Goal: Ask a question

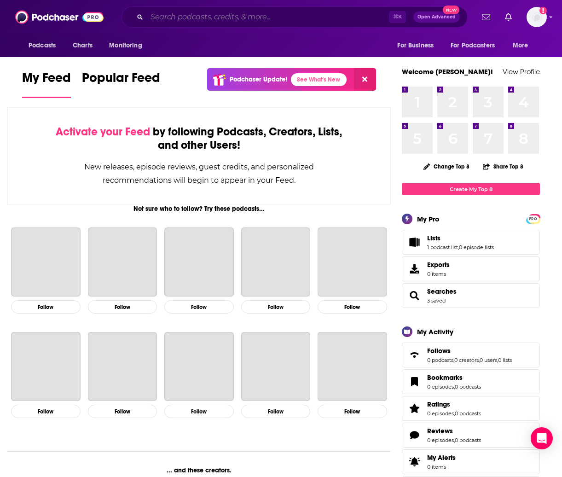
click at [229, 18] on input "Search podcasts, credits, & more..." at bounding box center [268, 17] width 242 height 15
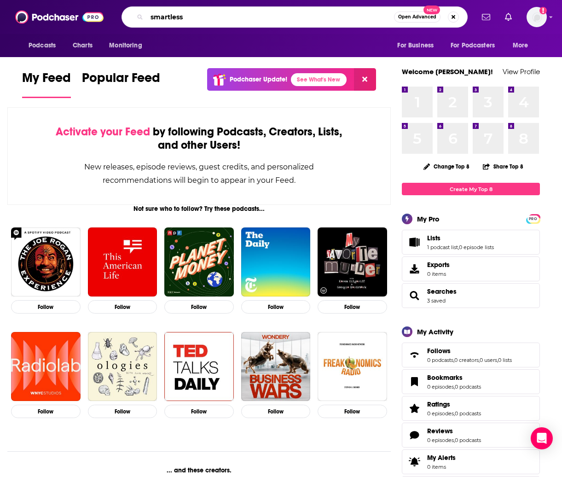
type input "smartless"
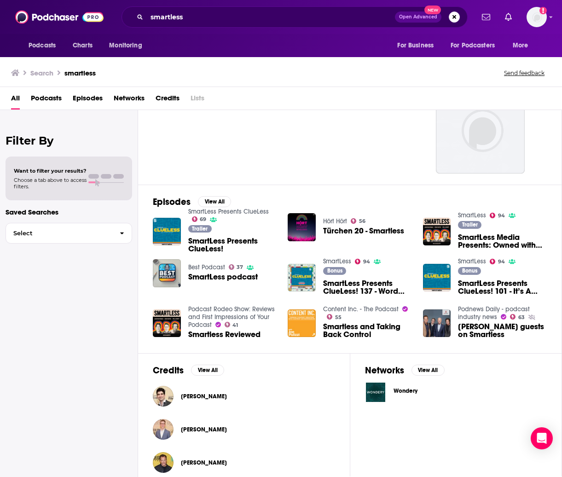
scroll to position [57, 0]
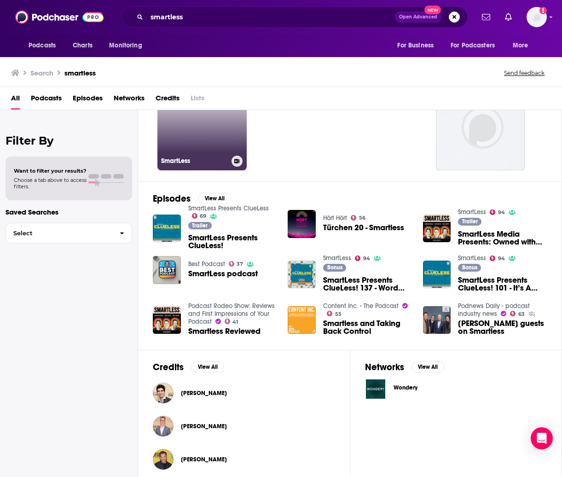
click at [202, 141] on link "94 SmartLess" at bounding box center [201, 125] width 89 height 89
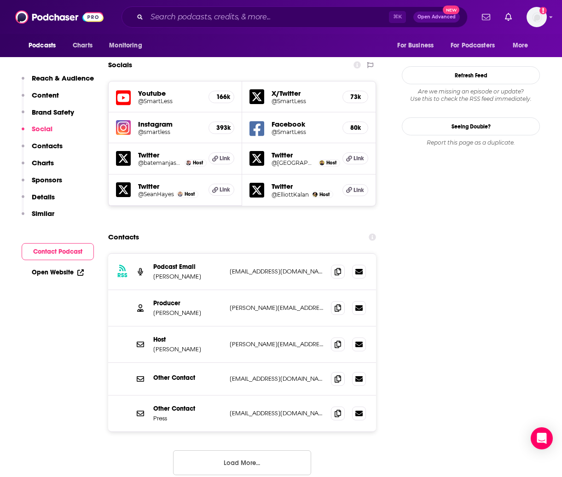
scroll to position [1045, 0]
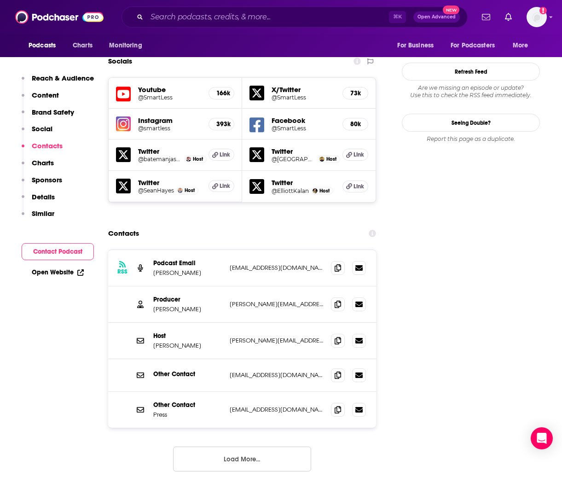
click at [268, 446] on button "Load More..." at bounding box center [242, 458] width 138 height 25
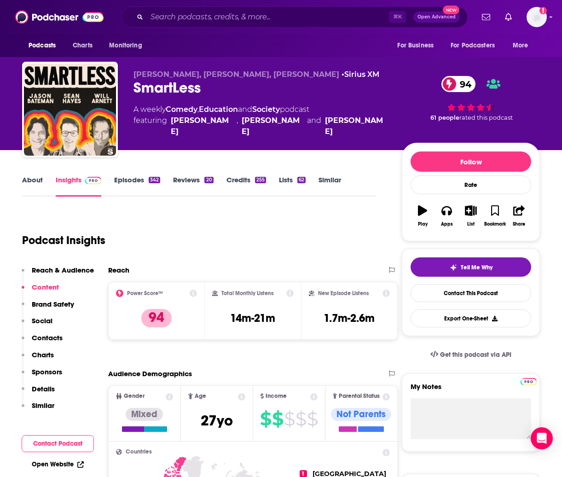
scroll to position [0, 0]
click at [503, 293] on link "Contact This Podcast" at bounding box center [470, 293] width 121 height 18
click at [492, 265] on span "Tell Me Why" at bounding box center [477, 267] width 32 height 7
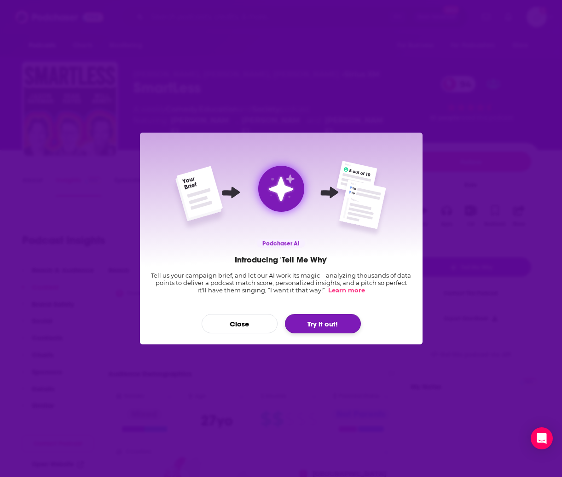
click at [321, 323] on button "Try it out!" at bounding box center [323, 323] width 76 height 19
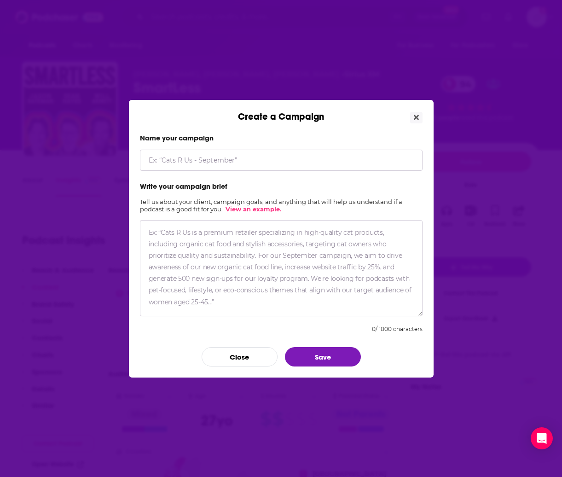
click at [163, 161] on input "Create a Campaign" at bounding box center [281, 160] width 283 height 21
type input "The Dignity Index"
click at [186, 234] on textarea "Create a Campaign" at bounding box center [281, 268] width 283 height 96
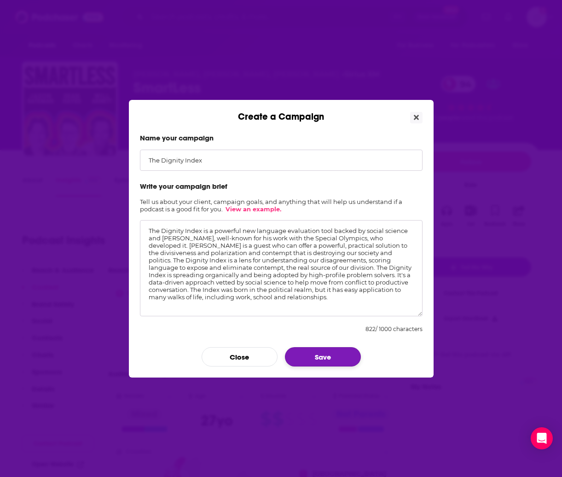
type textarea "The Dignity Index is a powerful new language evaluation tool backed by social s…"
click at [313, 356] on button "Save" at bounding box center [323, 356] width 76 height 19
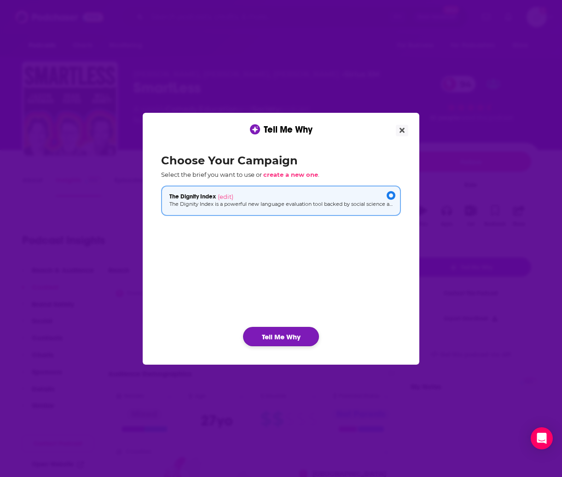
click at [281, 334] on button "Tell Me Why" at bounding box center [281, 336] width 76 height 19
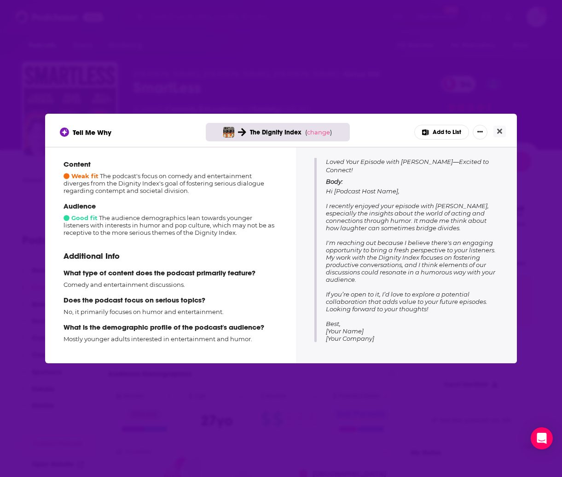
scroll to position [116, 0]
click at [481, 133] on icon "Show More Button" at bounding box center [480, 132] width 6 height 6
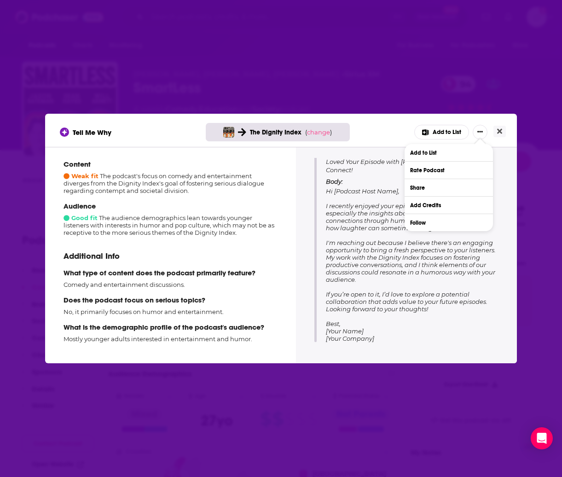
click at [145, 132] on div "Tell Me Why The Dignity Index ( change ) Add to List Add to List Rate Podcast S…" at bounding box center [281, 132] width 442 height 15
click at [377, 134] on div "Tell Me Why The Dignity Index ( change ) Add to List Add to List Rate Podcast S…" at bounding box center [281, 132] width 442 height 15
click at [468, 121] on div "Tell Me Why The Dignity Index ( change ) Add to List Add to List Rate Podcast S…" at bounding box center [281, 130] width 472 height 33
click at [501, 206] on div "Tips for pitching Focus on Humor Tailor pitches that highlight the light-hearte…" at bounding box center [406, 253] width 199 height 191
click at [308, 206] on div "Tips for pitching Focus on Humor Tailor pitches that highlight the light-hearte…" at bounding box center [406, 253] width 199 height 191
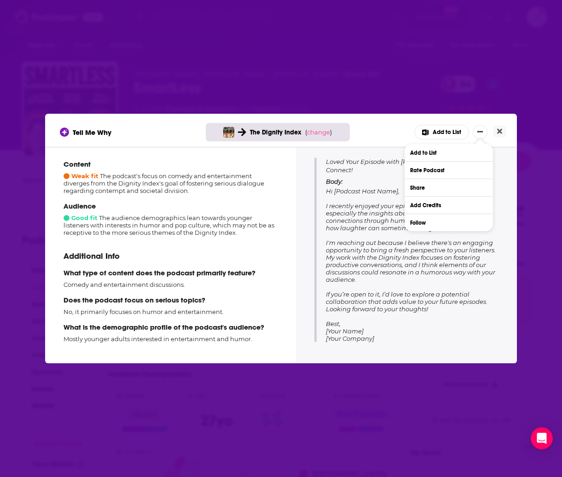
click at [474, 325] on p "Body: Hi [Podcast Host Name], I recently enjoyed your episode with [PERSON_NAME…" at bounding box center [412, 260] width 173 height 164
click at [393, 228] on span "Hi [Podcast Host Name], I recently enjoyed your episode with [PERSON_NAME], esp…" at bounding box center [411, 264] width 170 height 155
click at [479, 129] on icon "Show More Button" at bounding box center [480, 132] width 6 height 6
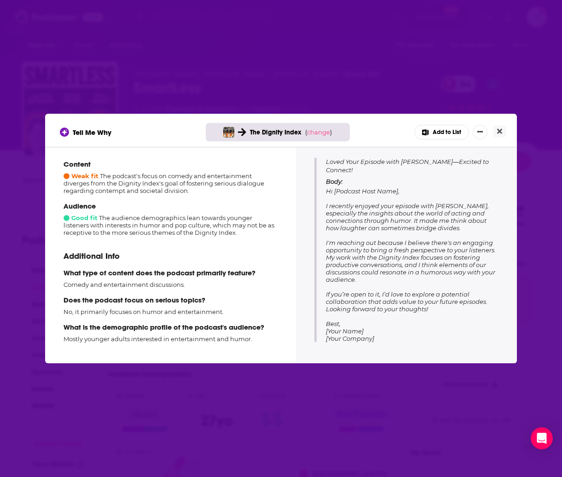
drag, startPoint x: 326, startPoint y: 162, endPoint x: 404, endPoint y: 344, distance: 197.3
click at [408, 346] on div "Tips for pitching Focus on Humor Tailor pitches that highlight the light-hearte…" at bounding box center [406, 253] width 199 height 191
copy div "Suggested outreach email Copy Subject: Loved Your Episode with [PERSON_NAME]—Ex…"
click at [392, 236] on p "Body: Hi [Podcast Host Name], I recently enjoyed your episode with [PERSON_NAME…" at bounding box center [412, 260] width 173 height 164
click at [497, 131] on icon "Close" at bounding box center [499, 130] width 5 height 7
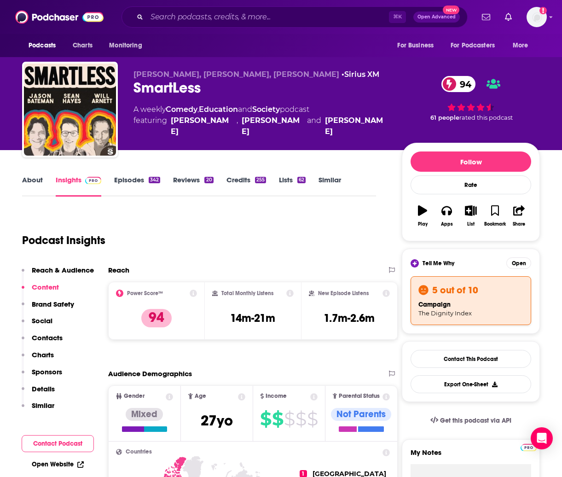
scroll to position [0, 1]
click at [531, 263] on button "Open" at bounding box center [518, 263] width 25 height 12
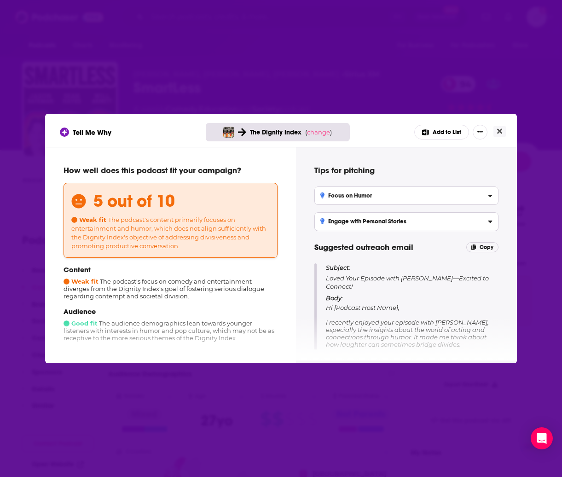
scroll to position [0, 0]
click at [498, 132] on icon "Close" at bounding box center [499, 131] width 5 height 5
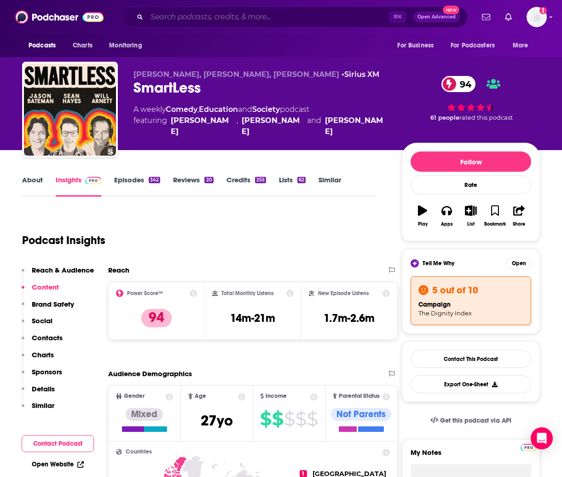
click at [189, 18] on input "Search podcasts, credits, & more..." at bounding box center [268, 17] width 242 height 15
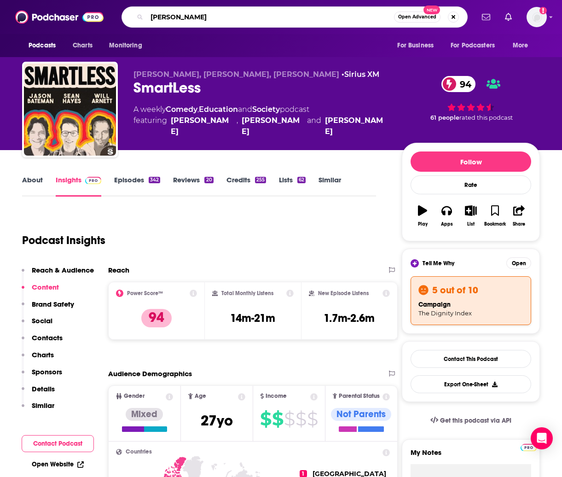
type input "[PERSON_NAME]"
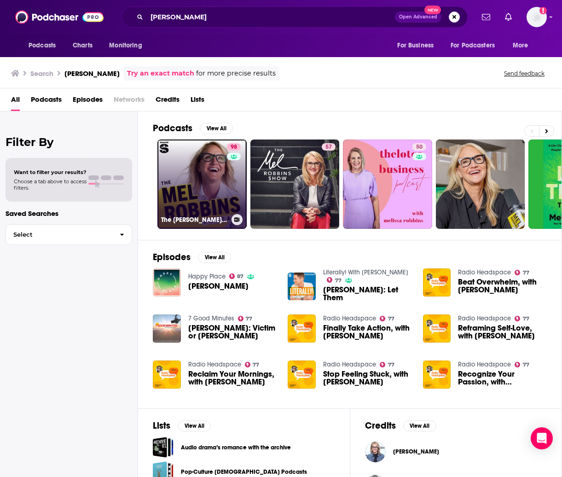
click at [213, 178] on link "98 The [PERSON_NAME] Podcast" at bounding box center [201, 183] width 89 height 89
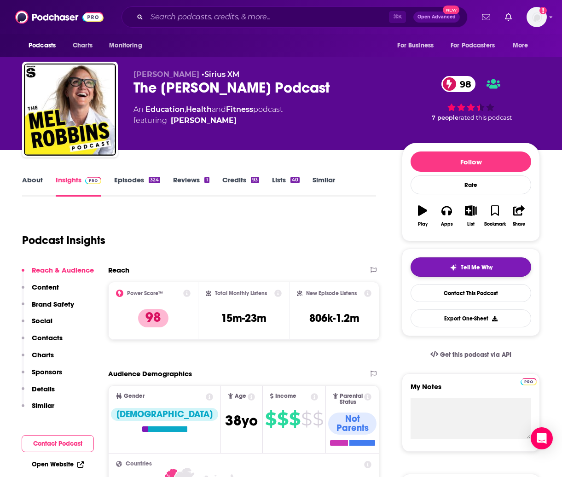
click at [500, 266] on button "Tell Me Why" at bounding box center [470, 266] width 121 height 19
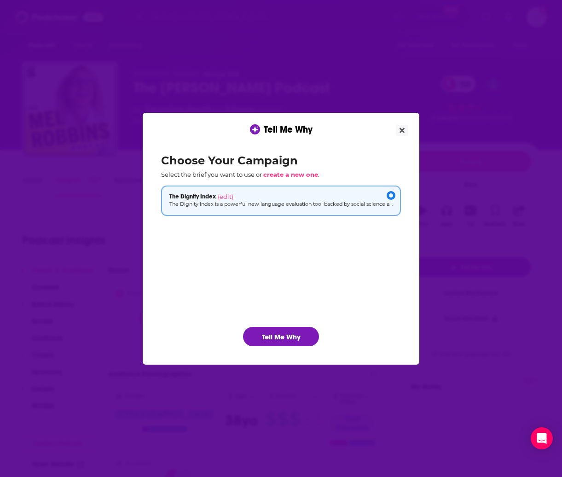
click at [288, 336] on button "Tell Me Why" at bounding box center [281, 336] width 76 height 19
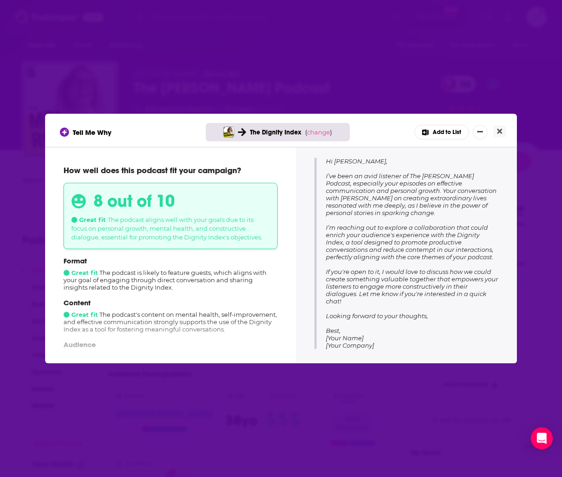
scroll to position [145, 0]
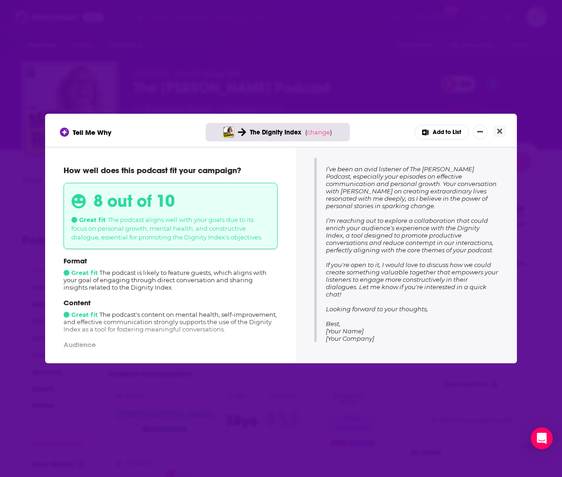
drag, startPoint x: 325, startPoint y: 167, endPoint x: 429, endPoint y: 353, distance: 212.4
click at [429, 353] on div "Tips for pitching Highlight Dignity Index Benefits Present how the Dignity Inde…" at bounding box center [406, 254] width 221 height 214
copy div "Subject: Excited to Explore Collaboration on Positive Dialogue Body: Hi [PERSON…"
drag, startPoint x: 400, startPoint y: 241, endPoint x: 344, endPoint y: 241, distance: 56.1
click at [400, 241] on span "Hi [PERSON_NAME], I’ve been an avid listener of The [PERSON_NAME] Podcast, espe…" at bounding box center [412, 245] width 172 height 191
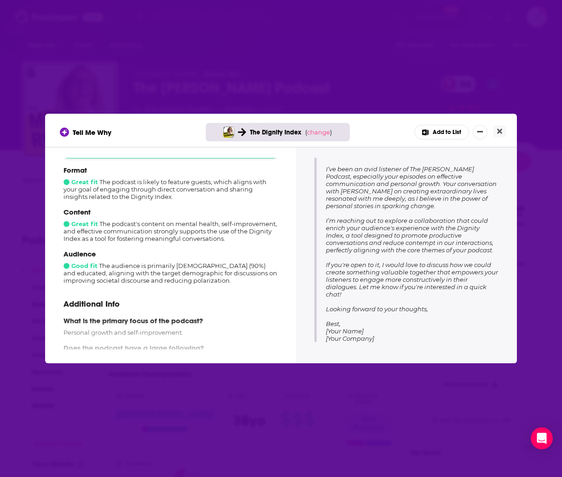
scroll to position [88, 0]
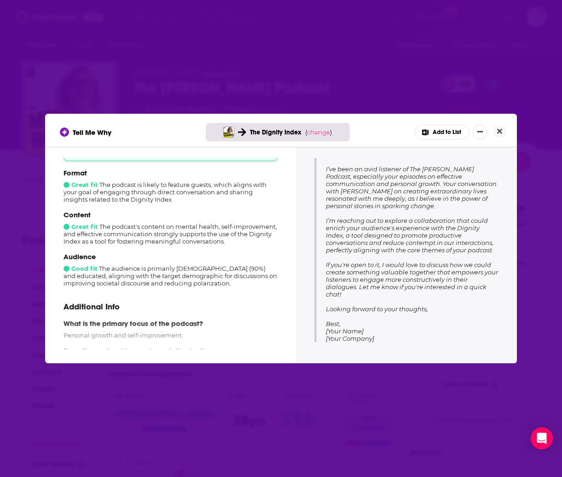
click at [350, 20] on div "Tell Me Why The Dignity Index ( change ) Add to List How well does this podcast…" at bounding box center [281, 238] width 562 height 477
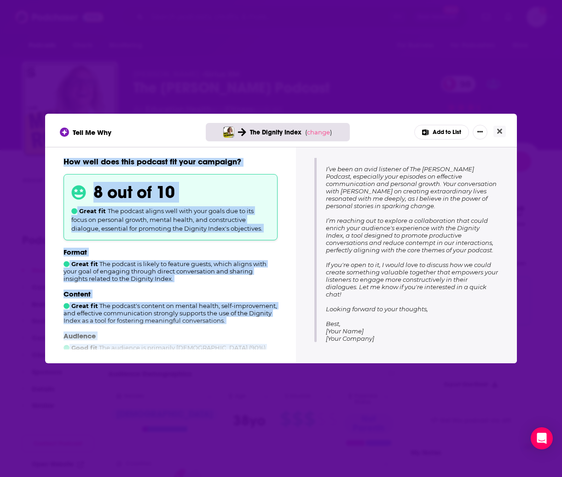
scroll to position [139, 0]
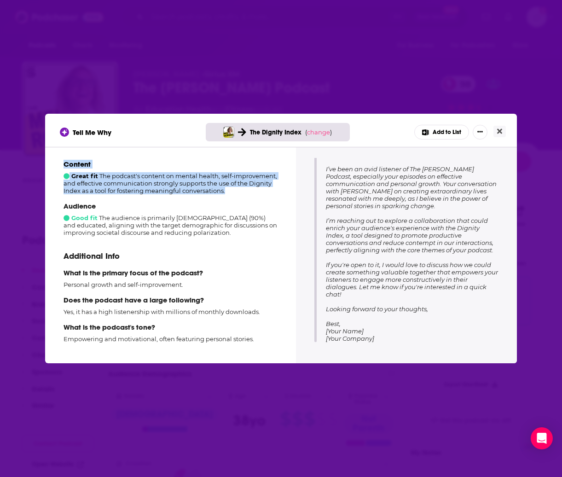
drag, startPoint x: 62, startPoint y: 160, endPoint x: 276, endPoint y: 352, distance: 287.4
click at [276, 352] on div "How well does this podcast fit your campaign? 8 out of 10 Great fit The podcast…" at bounding box center [170, 254] width 251 height 214
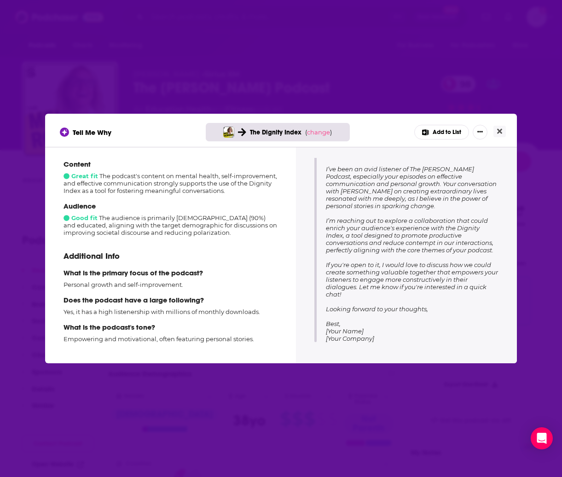
click at [276, 352] on div "How well does this podcast fit your campaign? 8 out of 10 Great fit The podcast…" at bounding box center [170, 254] width 251 height 214
click at [481, 130] on icon "Show More Button" at bounding box center [480, 132] width 6 height 6
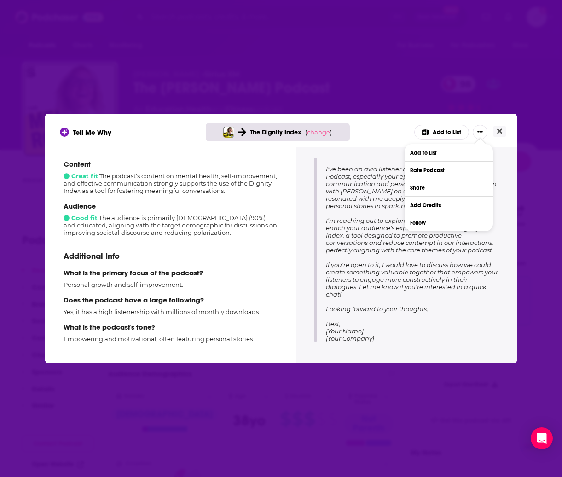
click at [499, 159] on div "Tips for pitching Highlight Dignity Index Benefits Present how the Dignity Inde…" at bounding box center [406, 253] width 199 height 191
click at [380, 137] on div "Tell Me Why The Dignity Index ( change ) Add to List Add to List Rate Podcast S…" at bounding box center [281, 132] width 442 height 15
click at [444, 127] on button "Add to List" at bounding box center [441, 132] width 55 height 15
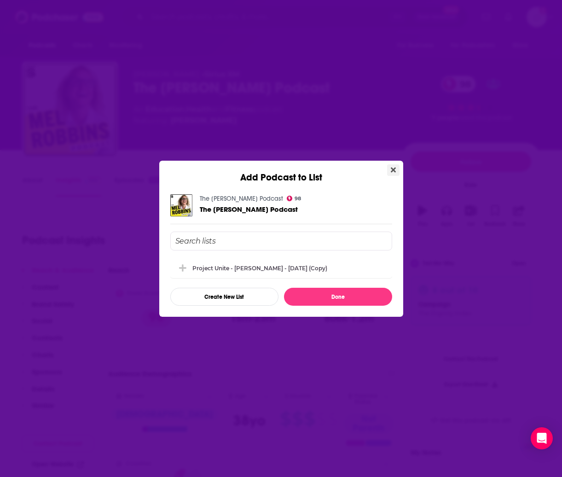
click at [394, 167] on icon "Close" at bounding box center [393, 169] width 5 height 5
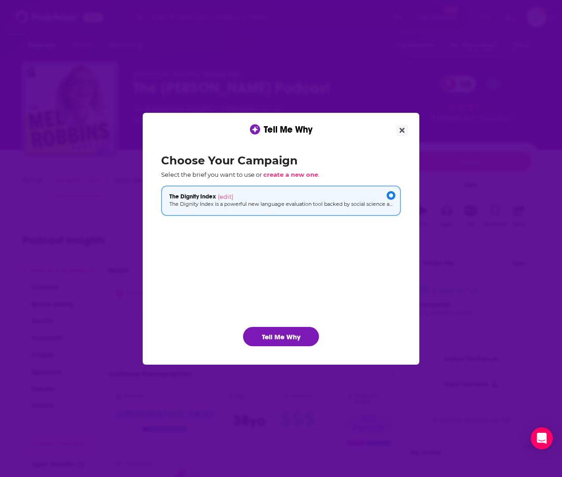
drag, startPoint x: 285, startPoint y: 339, endPoint x: 301, endPoint y: 319, distance: 25.5
click at [286, 337] on button "Tell Me Why" at bounding box center [281, 336] width 76 height 19
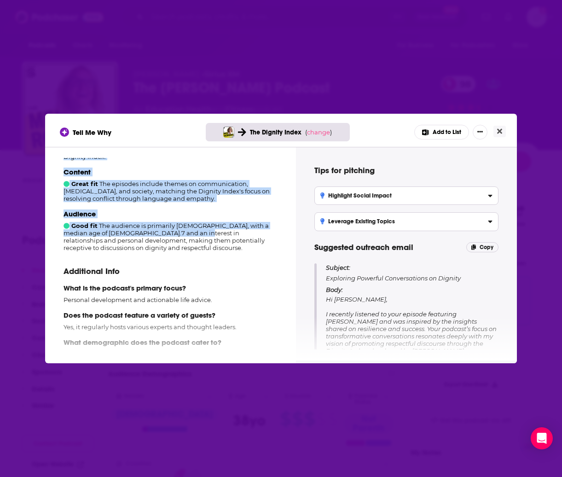
scroll to position [162, 0]
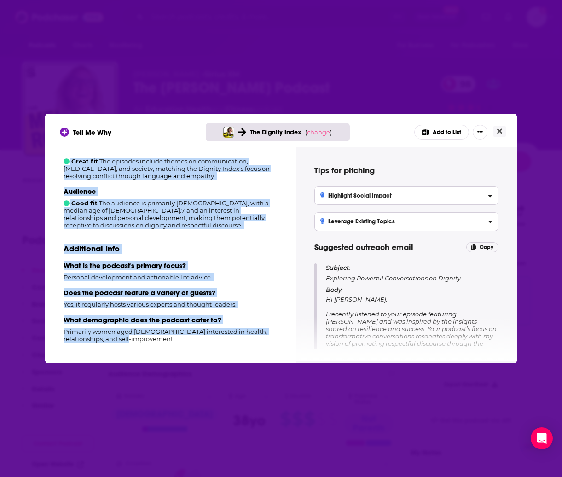
drag, startPoint x: 64, startPoint y: 168, endPoint x: 157, endPoint y: 336, distance: 192.0
click at [157, 336] on div "How well does this podcast fit your campaign? 8 out of 10 Great fit The podcast…" at bounding box center [170, 253] width 229 height 191
copy div "How well does this podcast fit your campaign? 8 out of 10 Great fit The podcast…"
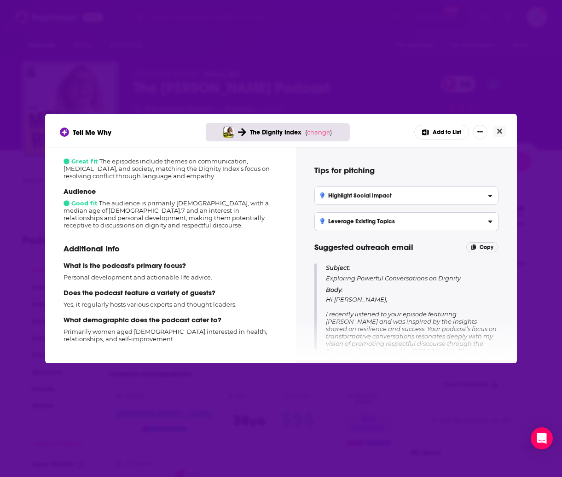
click at [143, 135] on div "Tell Me Why The Dignity Index ( change ) Add to List" at bounding box center [281, 132] width 442 height 15
click at [501, 134] on icon "Close" at bounding box center [499, 130] width 5 height 7
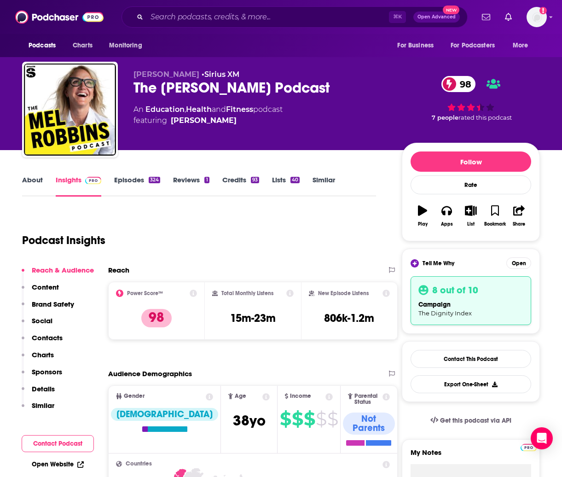
scroll to position [0, 0]
click at [166, 15] on input "Search podcasts, credits, & more..." at bounding box center [268, 17] width 242 height 15
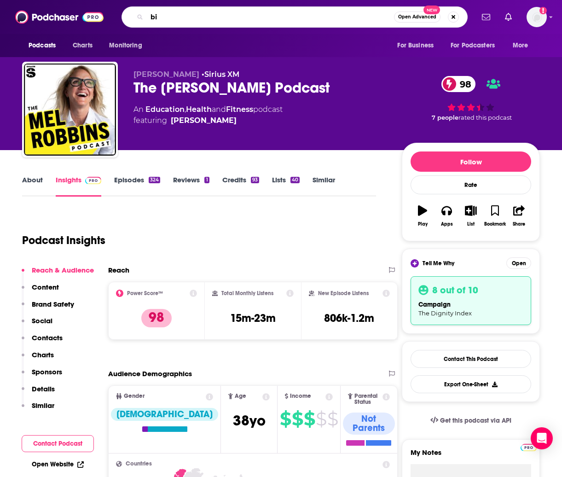
type input "b"
type input "[PERSON_NAME]"
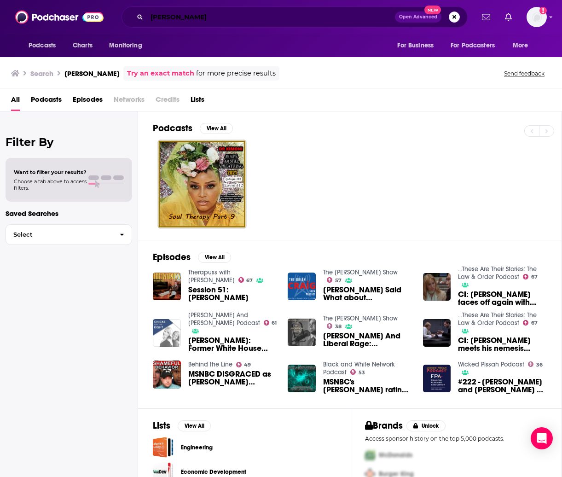
click at [211, 18] on input "[PERSON_NAME]" at bounding box center [271, 17] width 248 height 15
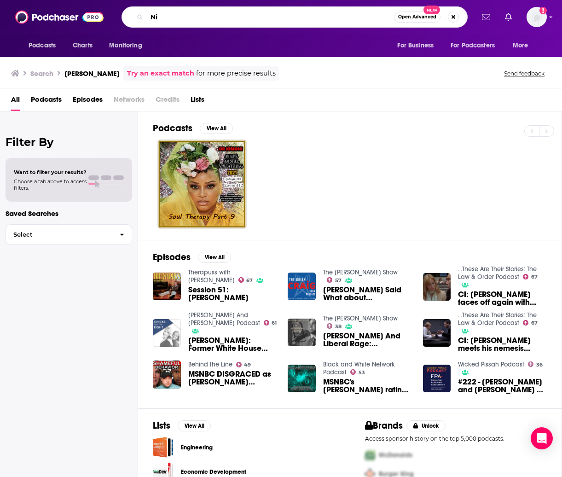
type input "N"
type input "the best people"
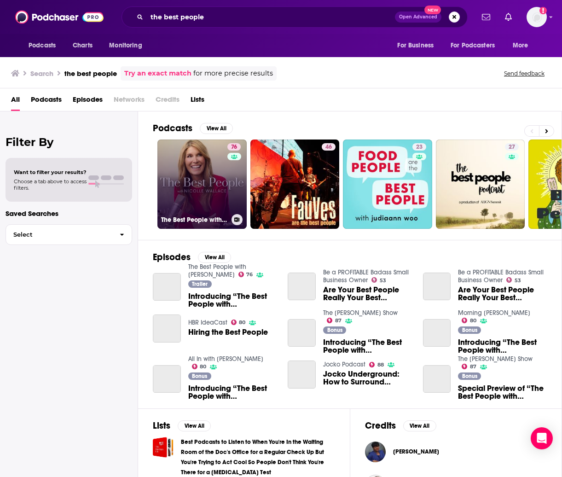
click at [204, 172] on link "76 The Best People with [PERSON_NAME]" at bounding box center [201, 183] width 89 height 89
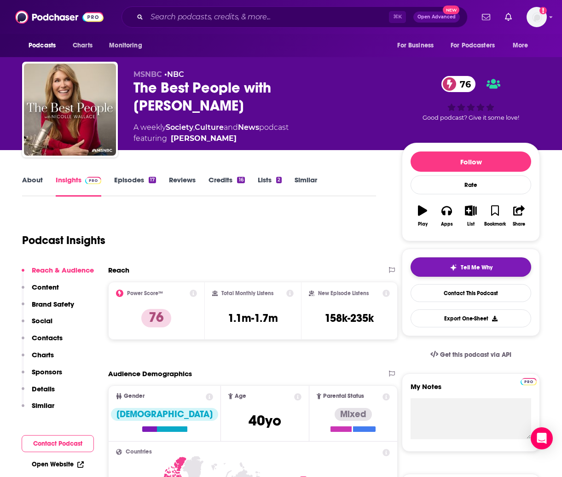
click at [492, 267] on span "Tell Me Why" at bounding box center [477, 267] width 32 height 7
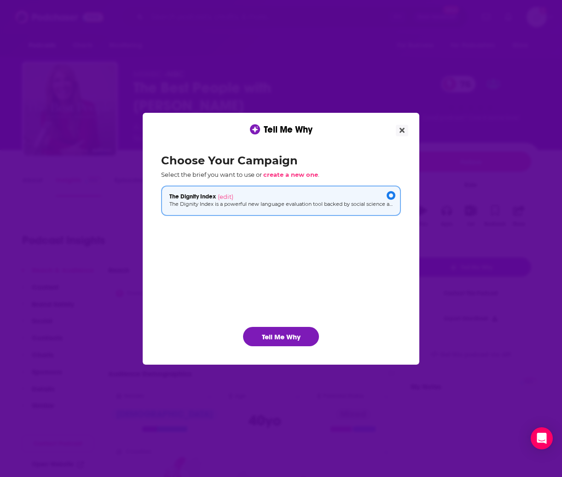
click at [289, 336] on button "Tell Me Why" at bounding box center [281, 336] width 76 height 19
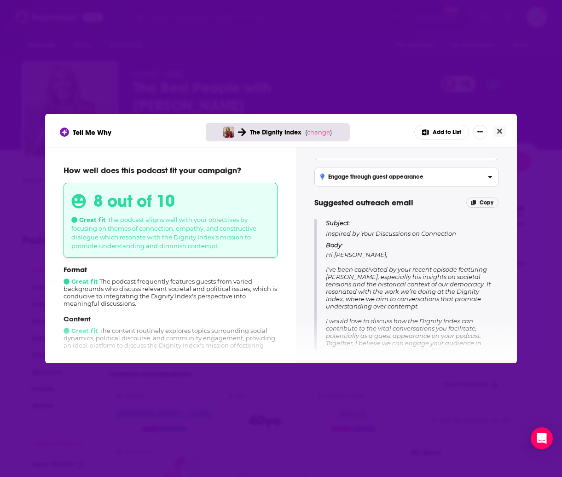
scroll to position [39, 0]
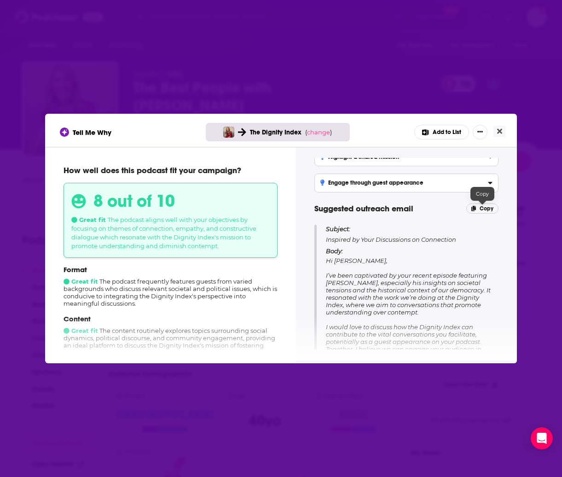
click at [490, 208] on span "Copy" at bounding box center [486, 208] width 14 height 6
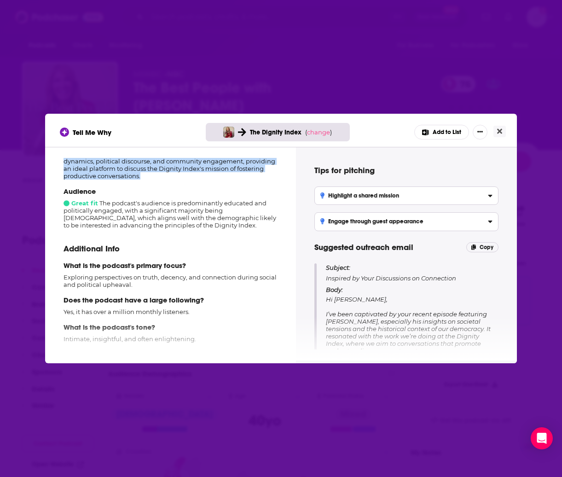
scroll to position [177, 0]
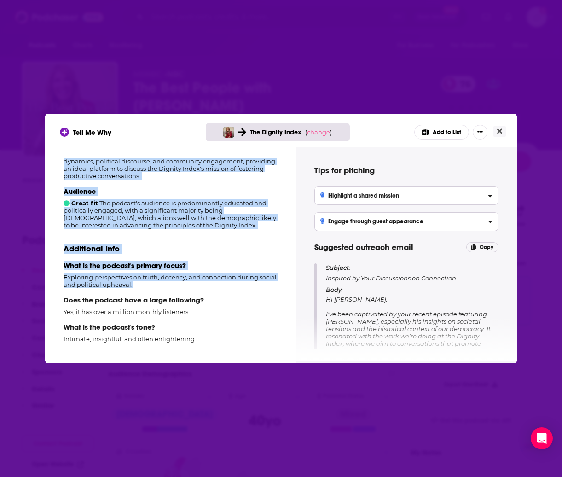
drag, startPoint x: 72, startPoint y: 172, endPoint x: 144, endPoint y: 257, distance: 111.1
click at [149, 285] on div "How well does this podcast fit your campaign? 8 out of 10 Great fit The podcast…" at bounding box center [170, 253] width 229 height 191
copy div "Great fit The podcast frequently features guests from varied backgrounds who di…"
drag, startPoint x: 0, startPoint y: 162, endPoint x: 120, endPoint y: 208, distance: 128.2
click at [120, 208] on div "Audience Great fit The podcast's audience is predominantly educated and politic…" at bounding box center [171, 208] width 214 height 42
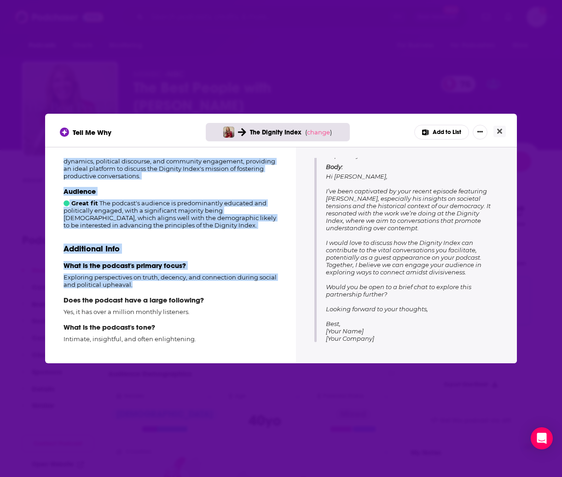
scroll to position [123, 0]
click at [500, 131] on icon "Close" at bounding box center [499, 131] width 5 height 5
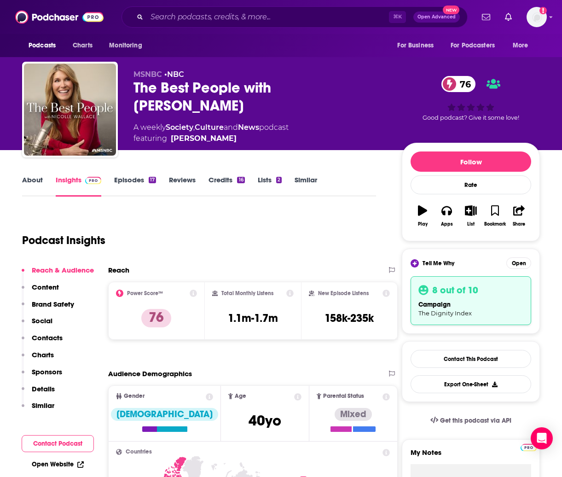
scroll to position [0, 0]
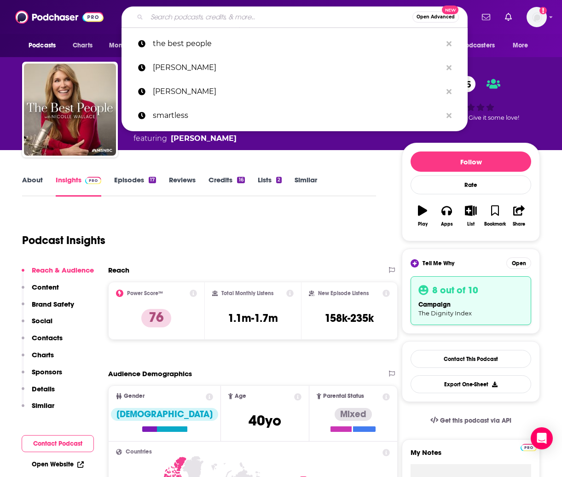
click at [182, 15] on input "Search podcasts, credits, & more..." at bounding box center [280, 17] width 266 height 15
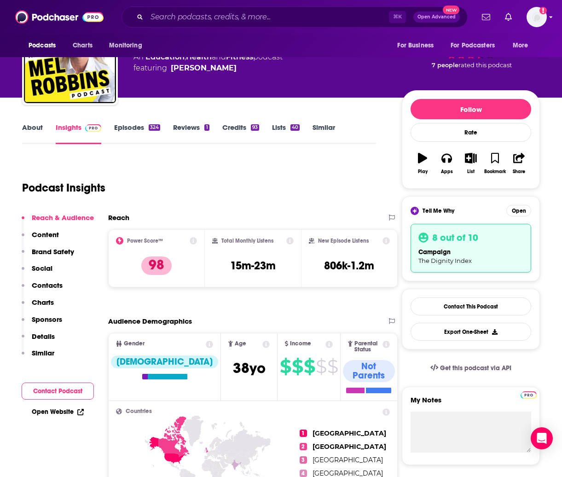
scroll to position [31, 0]
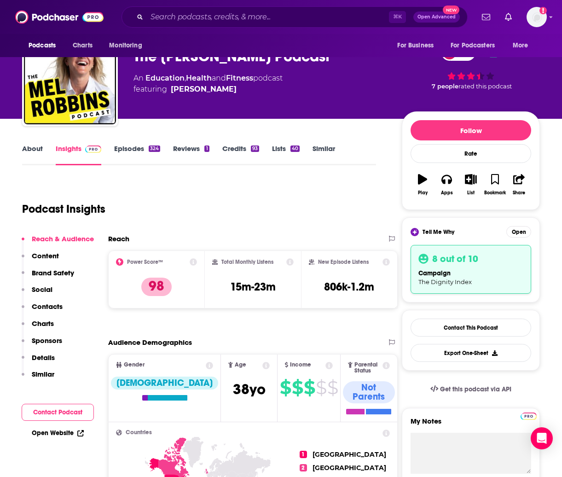
click at [138, 148] on link "Episodes 324" at bounding box center [137, 154] width 46 height 21
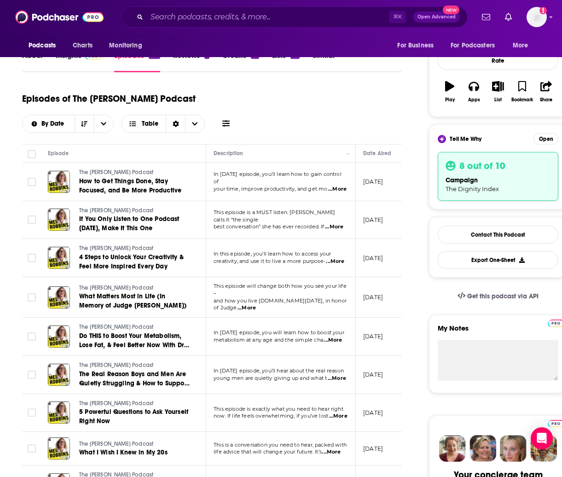
scroll to position [127, 0]
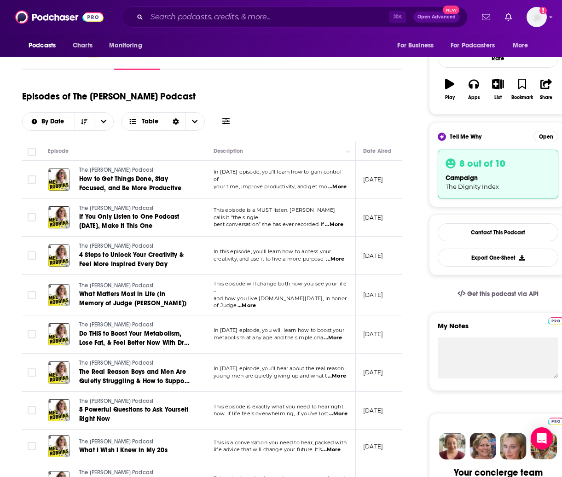
click at [341, 221] on span "...More" at bounding box center [334, 224] width 18 height 7
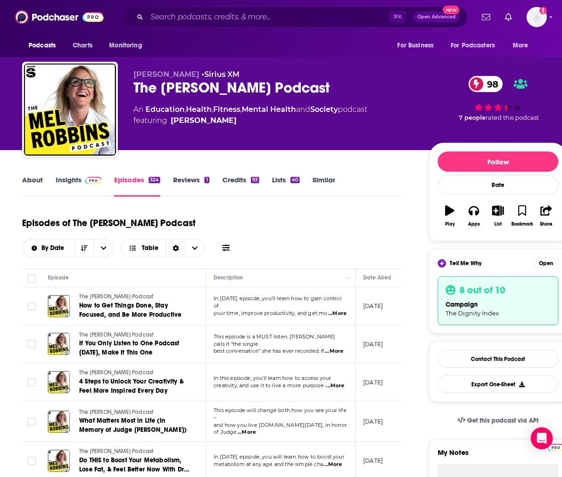
scroll to position [0, 0]
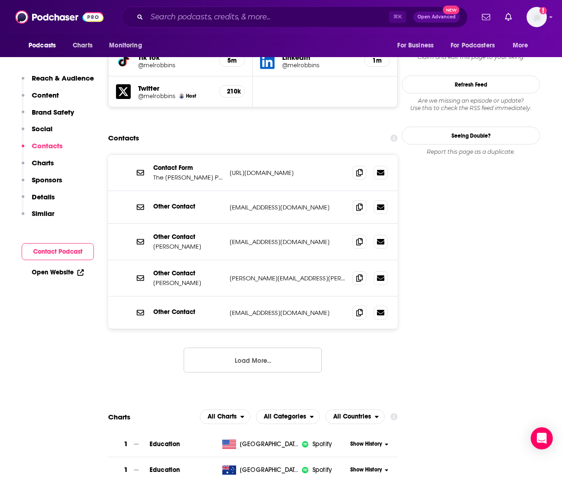
scroll to position [1153, 0]
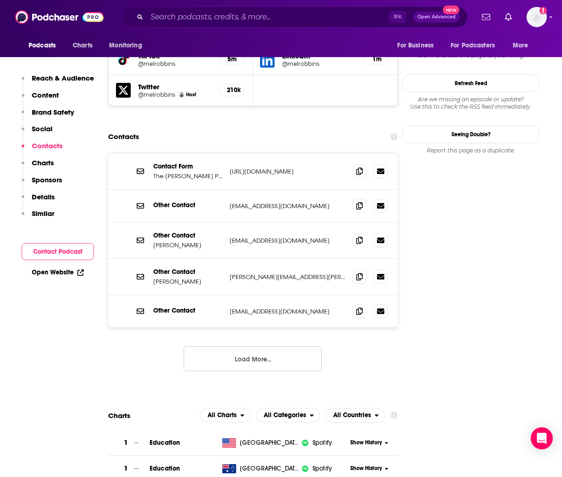
click at [272, 346] on button "Load More..." at bounding box center [253, 358] width 138 height 25
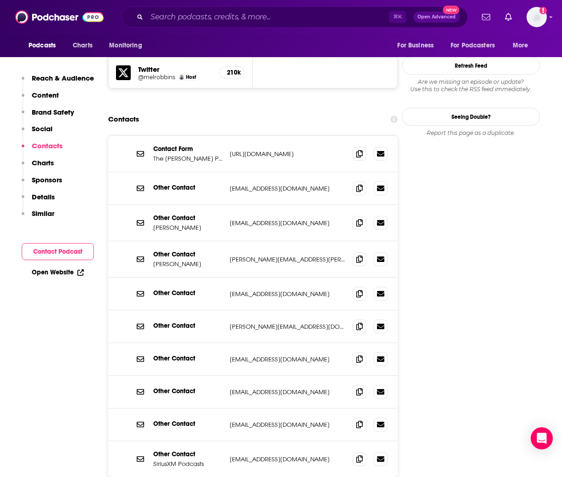
scroll to position [1176, 0]
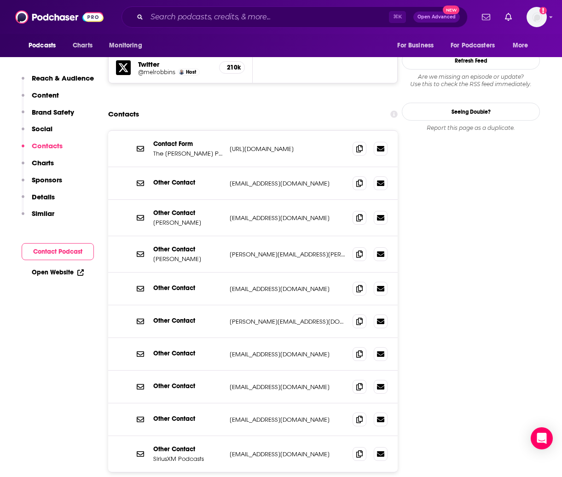
click at [270, 145] on p "[URL][DOMAIN_NAME]" at bounding box center [287, 149] width 115 height 8
click at [360, 144] on icon at bounding box center [359, 147] width 6 height 7
drag, startPoint x: 164, startPoint y: 90, endPoint x: 137, endPoint y: 98, distance: 28.7
click at [163, 140] on p "Contact Form" at bounding box center [187, 144] width 69 height 8
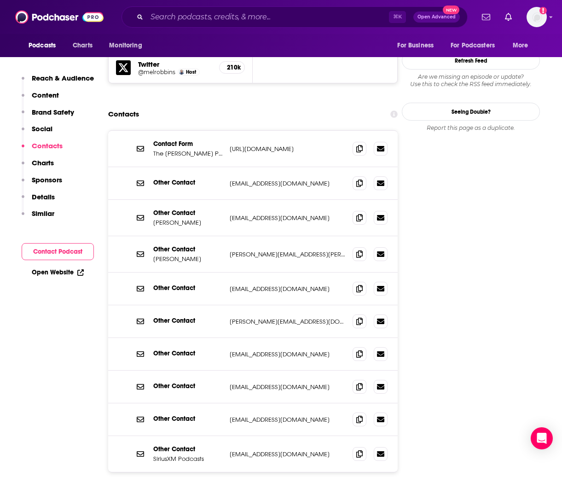
drag, startPoint x: 139, startPoint y: 94, endPoint x: 165, endPoint y: 98, distance: 25.5
click at [141, 145] on icon at bounding box center [140, 148] width 7 height 7
drag, startPoint x: 176, startPoint y: 98, endPoint x: 268, endPoint y: 97, distance: 91.6
click at [186, 150] on p "The [PERSON_NAME] Podcast Contact Form" at bounding box center [187, 154] width 69 height 8
click at [271, 145] on p "[URL][DOMAIN_NAME]" at bounding box center [287, 149] width 115 height 8
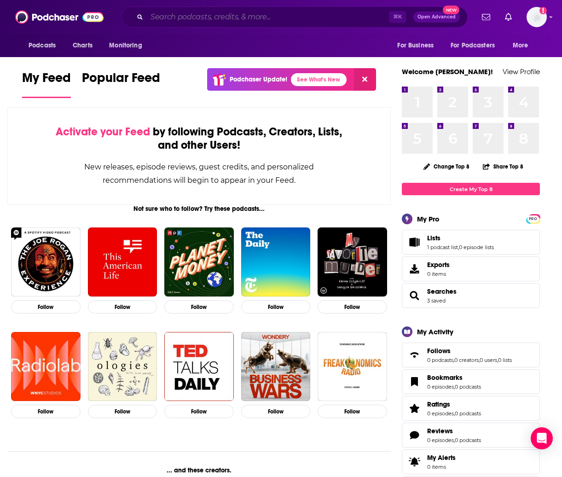
click at [186, 19] on input "Search podcasts, credits, & more..." at bounding box center [268, 17] width 242 height 15
click at [208, 16] on input "Search podcasts, credits, & more..." at bounding box center [268, 17] width 242 height 15
click at [204, 19] on input "Search podcasts, credits, & more..." at bounding box center [268, 17] width 242 height 15
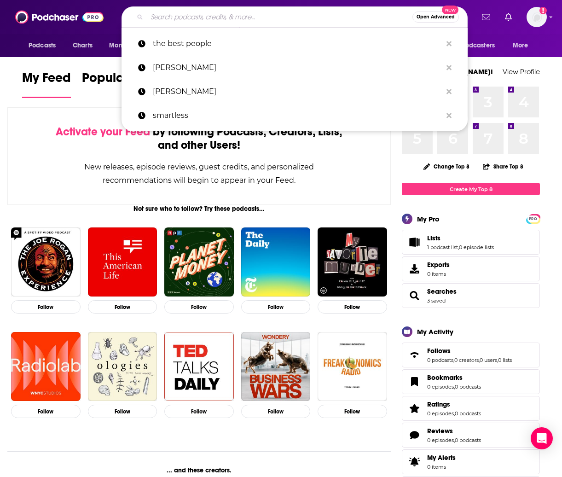
click at [190, 20] on input "Search podcasts, credits, & more..." at bounding box center [280, 17] width 266 height 15
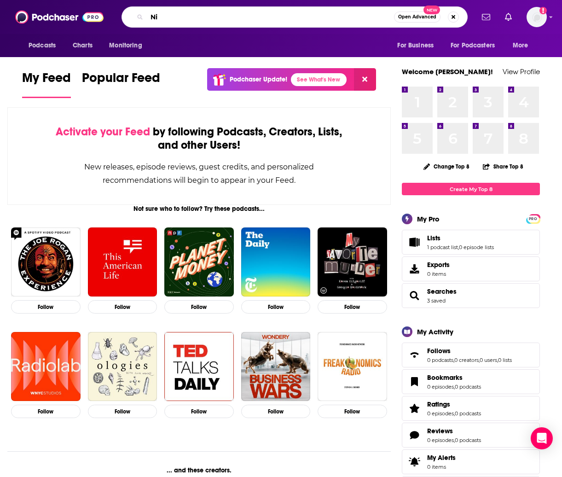
type input "N"
type input "Wallace the best people"
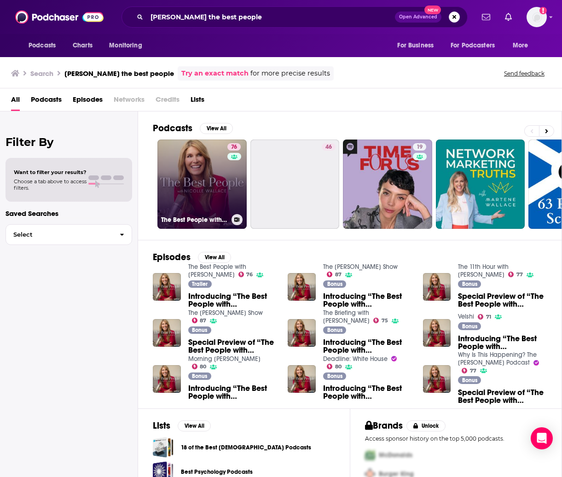
click at [196, 194] on link "76 The Best People with [PERSON_NAME]" at bounding box center [201, 183] width 89 height 89
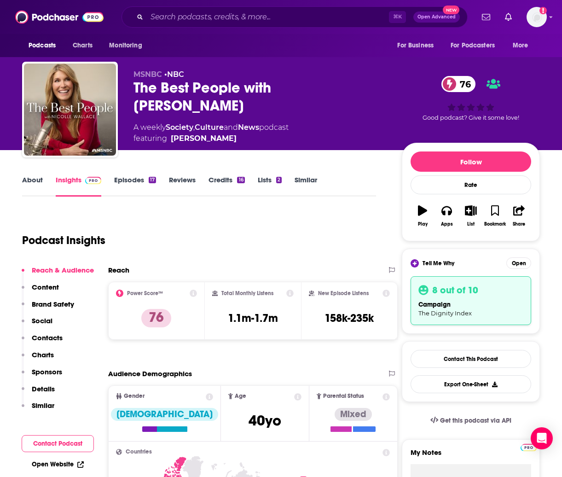
click at [125, 180] on link "Episodes 17" at bounding box center [135, 185] width 42 height 21
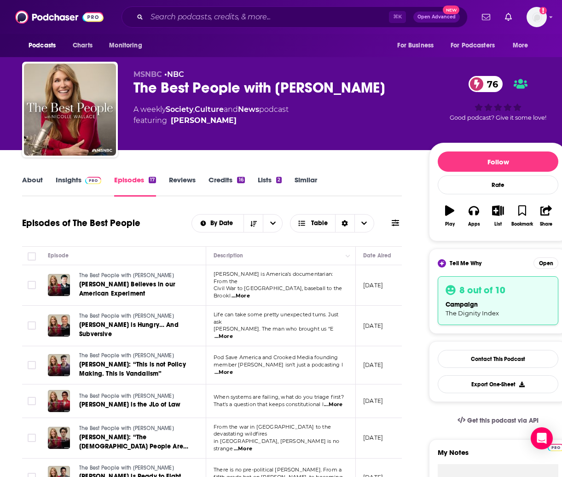
scroll to position [3, 0]
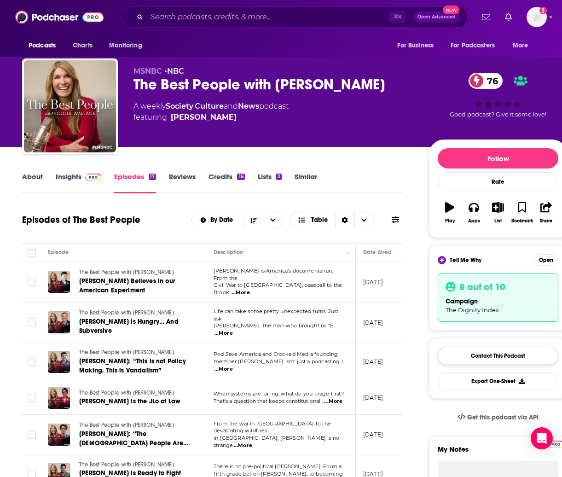
click at [467, 355] on link "Contact This Podcast" at bounding box center [498, 355] width 121 height 18
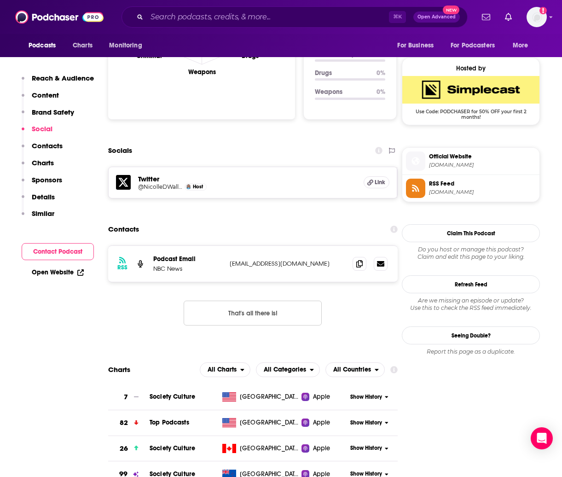
scroll to position [814, 0]
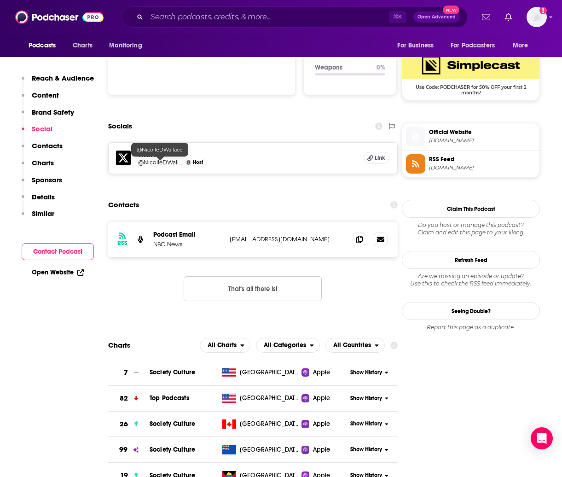
click at [169, 162] on h5 "@NicolleDWallace" at bounding box center [160, 162] width 44 height 7
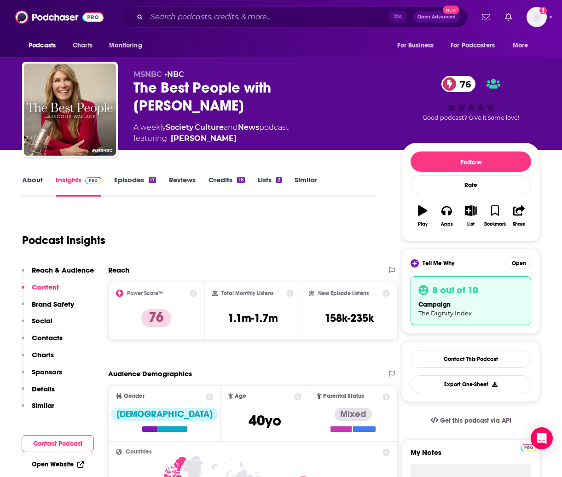
scroll to position [0, 0]
click at [496, 358] on link "Contact This Podcast" at bounding box center [470, 359] width 121 height 18
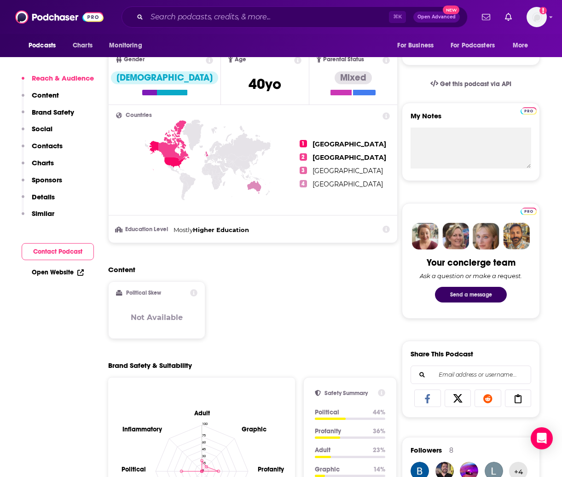
scroll to position [341, 0]
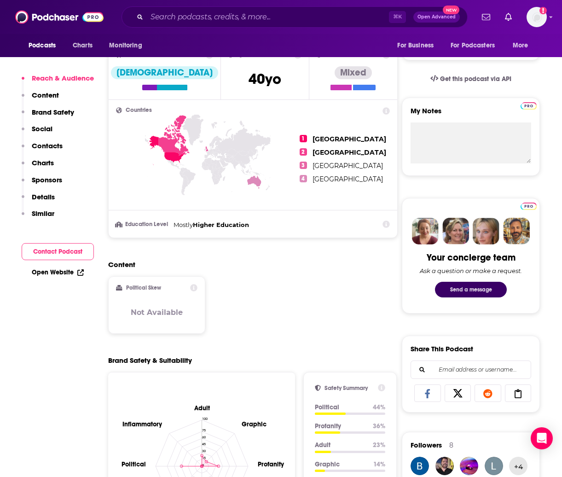
click at [494, 290] on button "Send a message" at bounding box center [471, 290] width 72 height 16
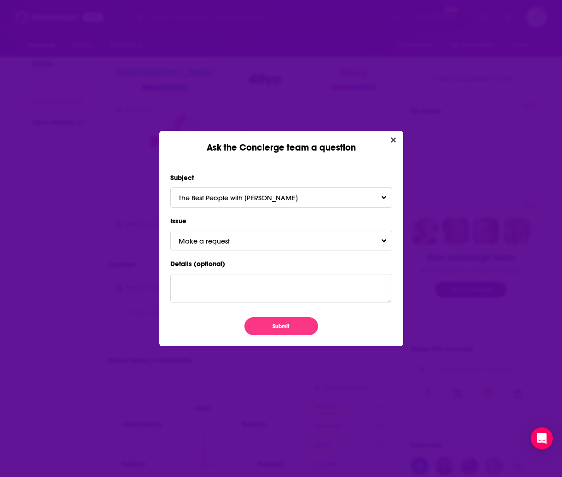
scroll to position [0, 0]
click at [242, 283] on textarea "Details (optional)" at bounding box center [281, 288] width 222 height 29
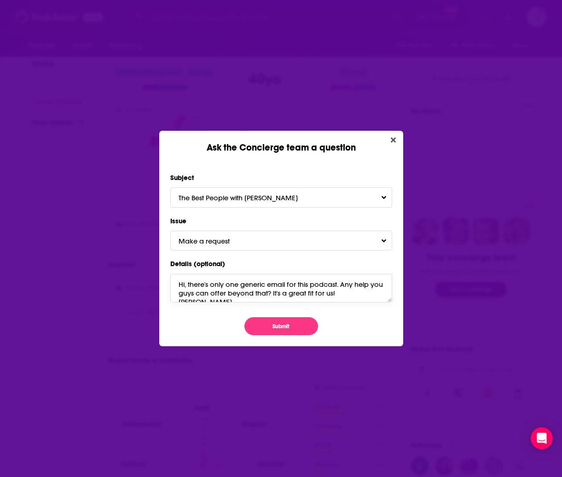
type textarea "Hi, there's only one generic email for this podcast. Any help you guys can offe…"
click at [239, 242] on span "Make a request" at bounding box center [213, 241] width 69 height 9
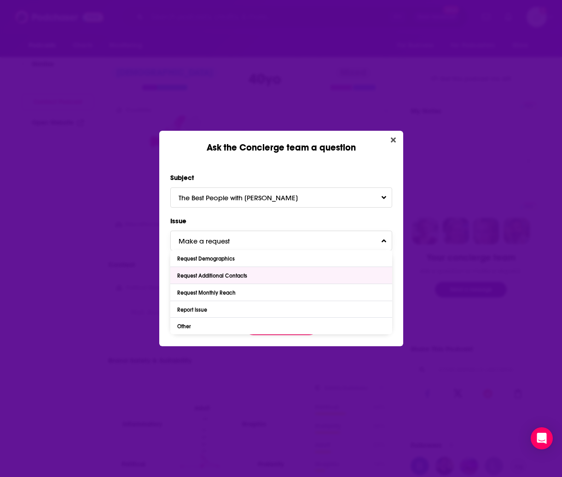
click at [258, 275] on div "Request Additional Contacts" at bounding box center [281, 275] width 222 height 17
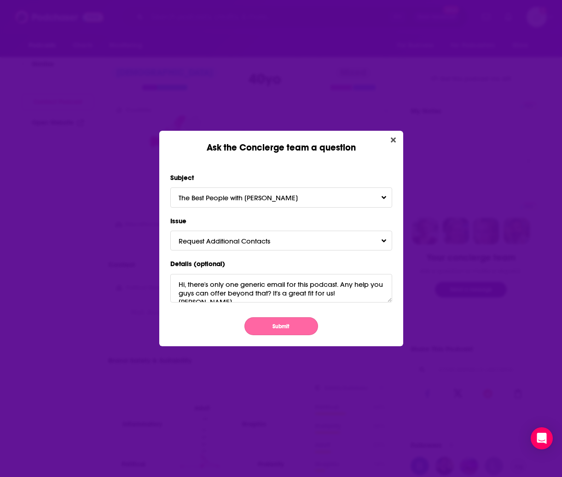
click at [287, 324] on button "Submit" at bounding box center [281, 326] width 74 height 18
